Goal: Information Seeking & Learning: Learn about a topic

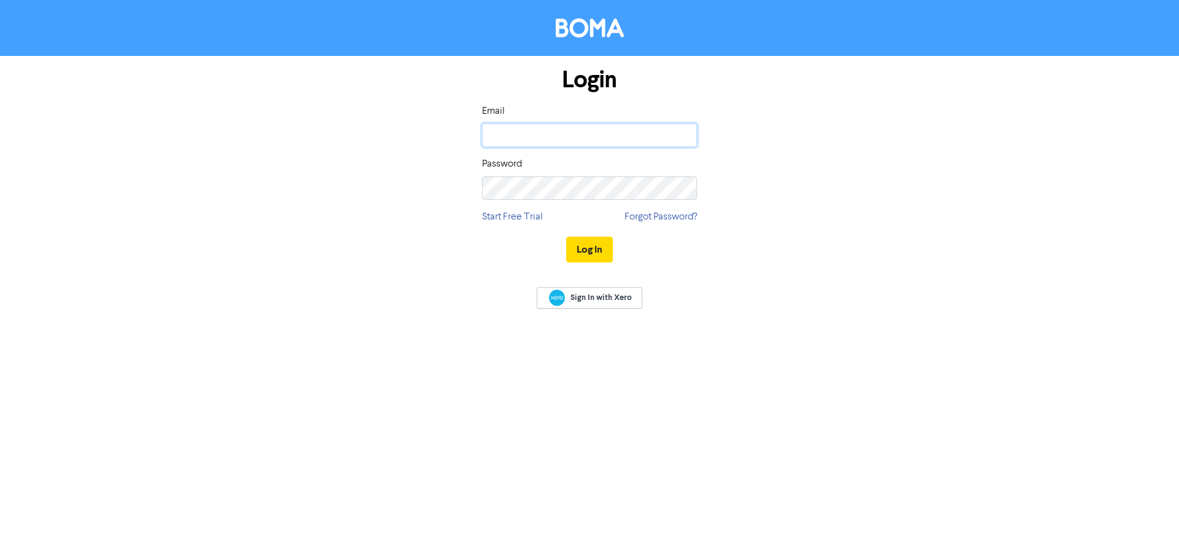
click at [584, 139] on input "email" at bounding box center [589, 134] width 215 height 23
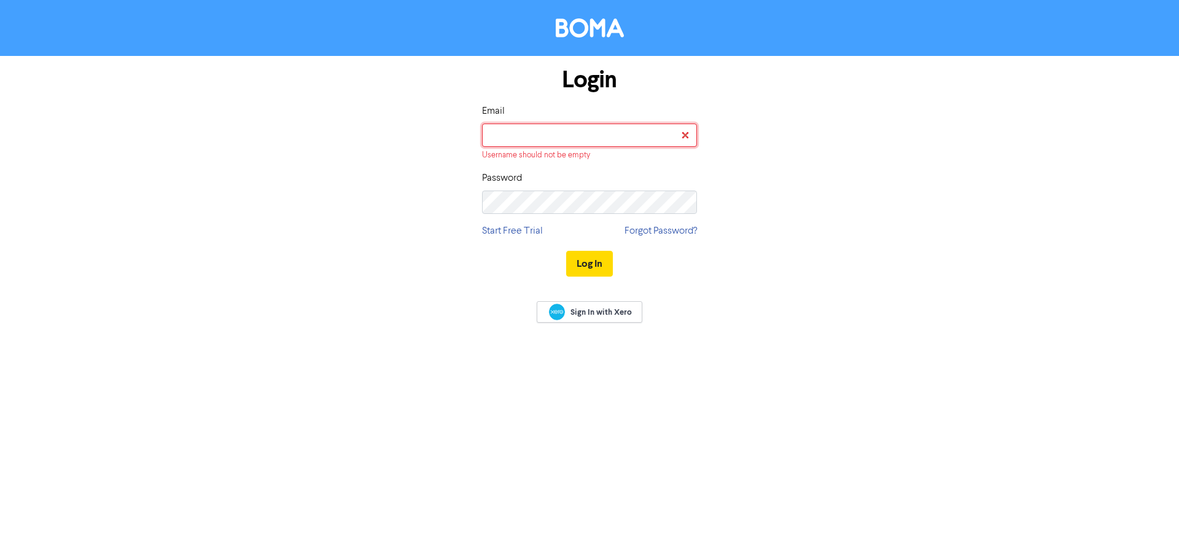
type input "[PERSON_NAME][EMAIL_ADDRESS][DOMAIN_NAME]"
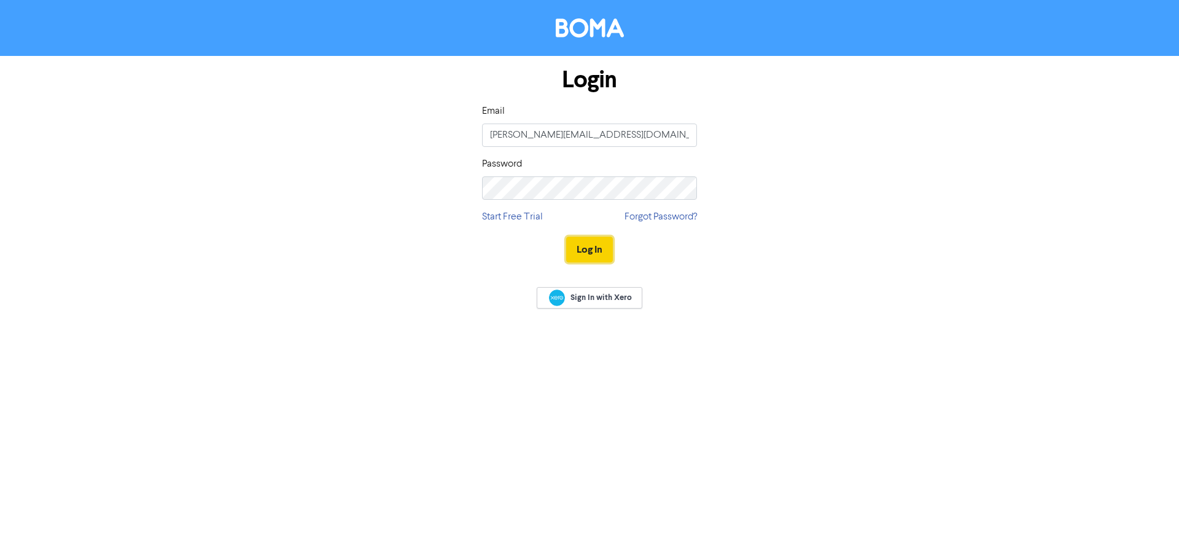
click at [602, 251] on button "Log In" at bounding box center [589, 250] width 47 height 26
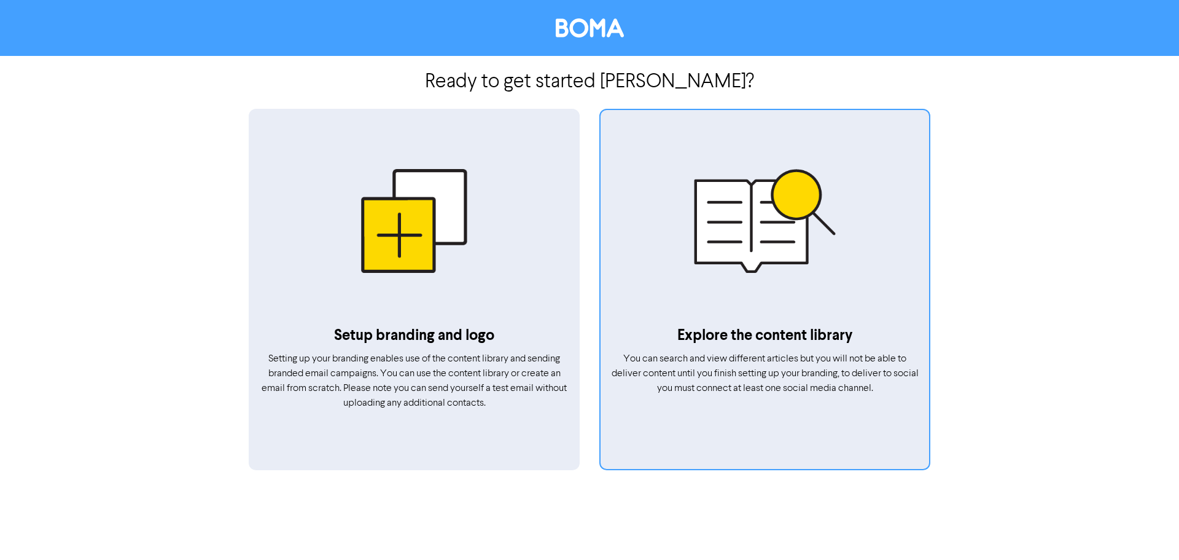
click at [732, 282] on div at bounding box center [765, 221] width 329 height 208
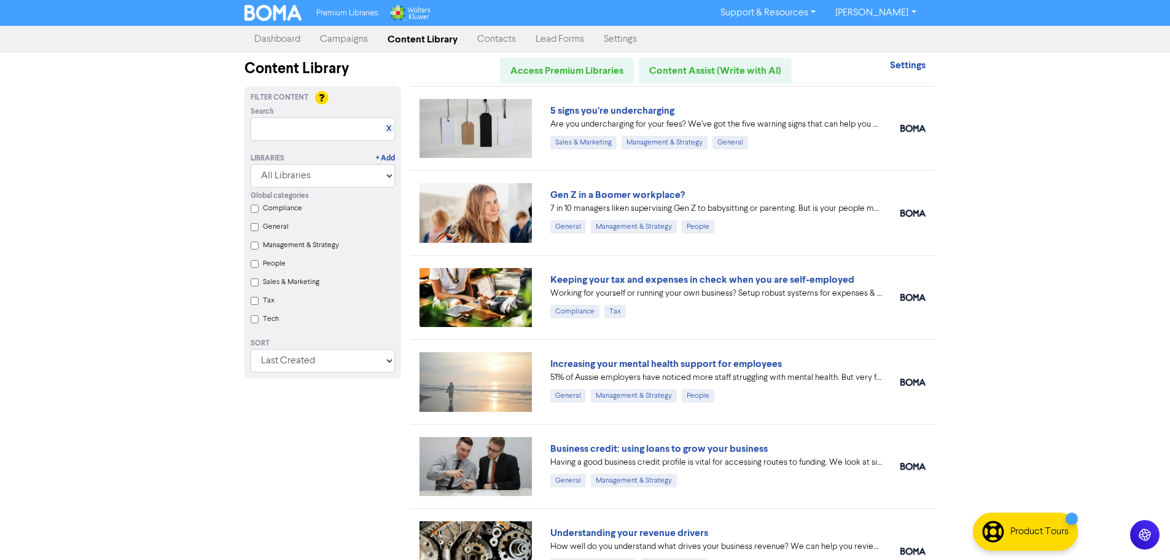
click at [259, 302] on div "Global categories Compliance General Management & Strategy People Sales & Marke…" at bounding box center [322, 258] width 163 height 143
click at [253, 305] on input "Tax" at bounding box center [255, 301] width 8 height 8
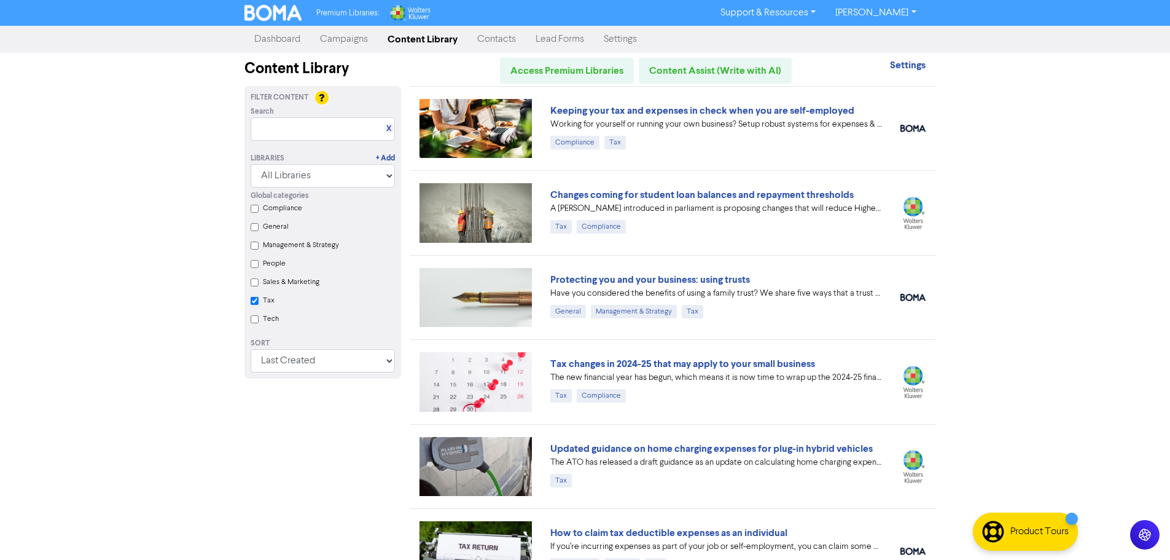
click at [256, 305] on input "Tax" at bounding box center [255, 301] width 8 height 8
checkbox input "false"
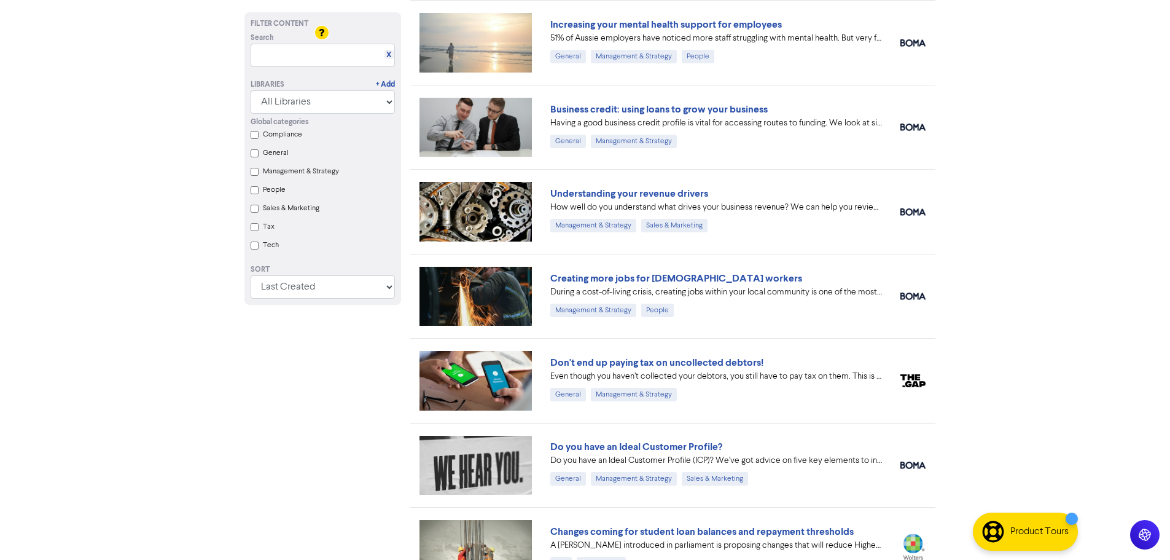
scroll to position [369, 0]
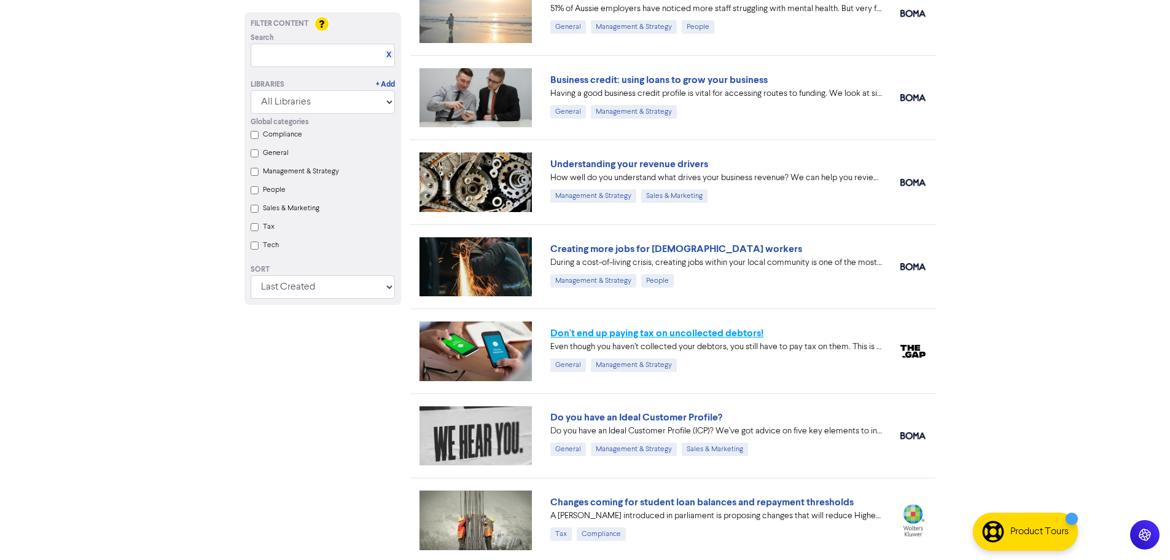
click at [700, 333] on link "Don't end up paying tax on uncollected debtors!" at bounding box center [656, 333] width 213 height 12
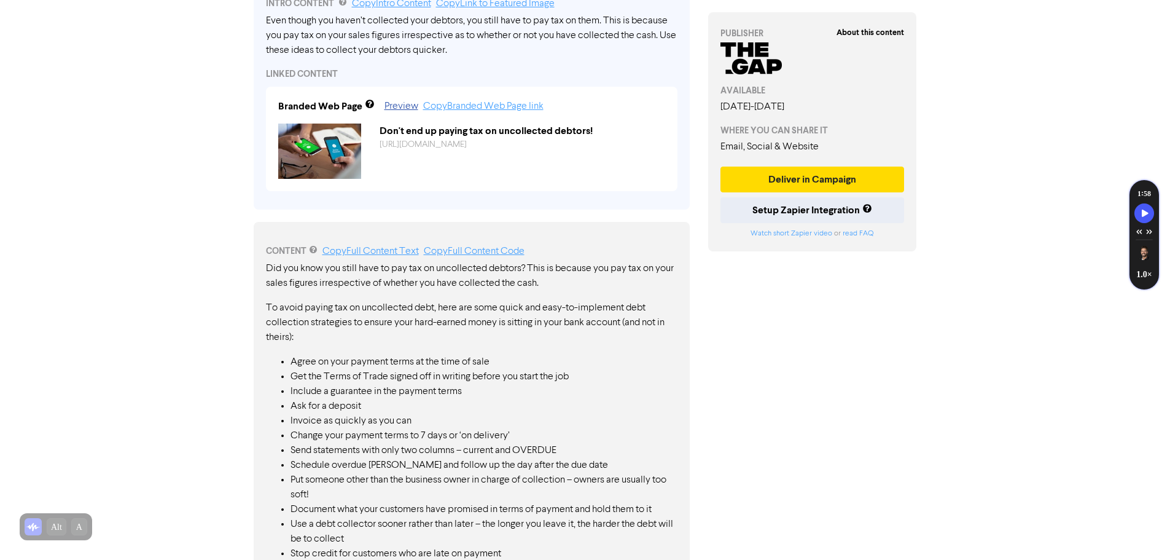
scroll to position [491, 0]
